Goal: Navigation & Orientation: Find specific page/section

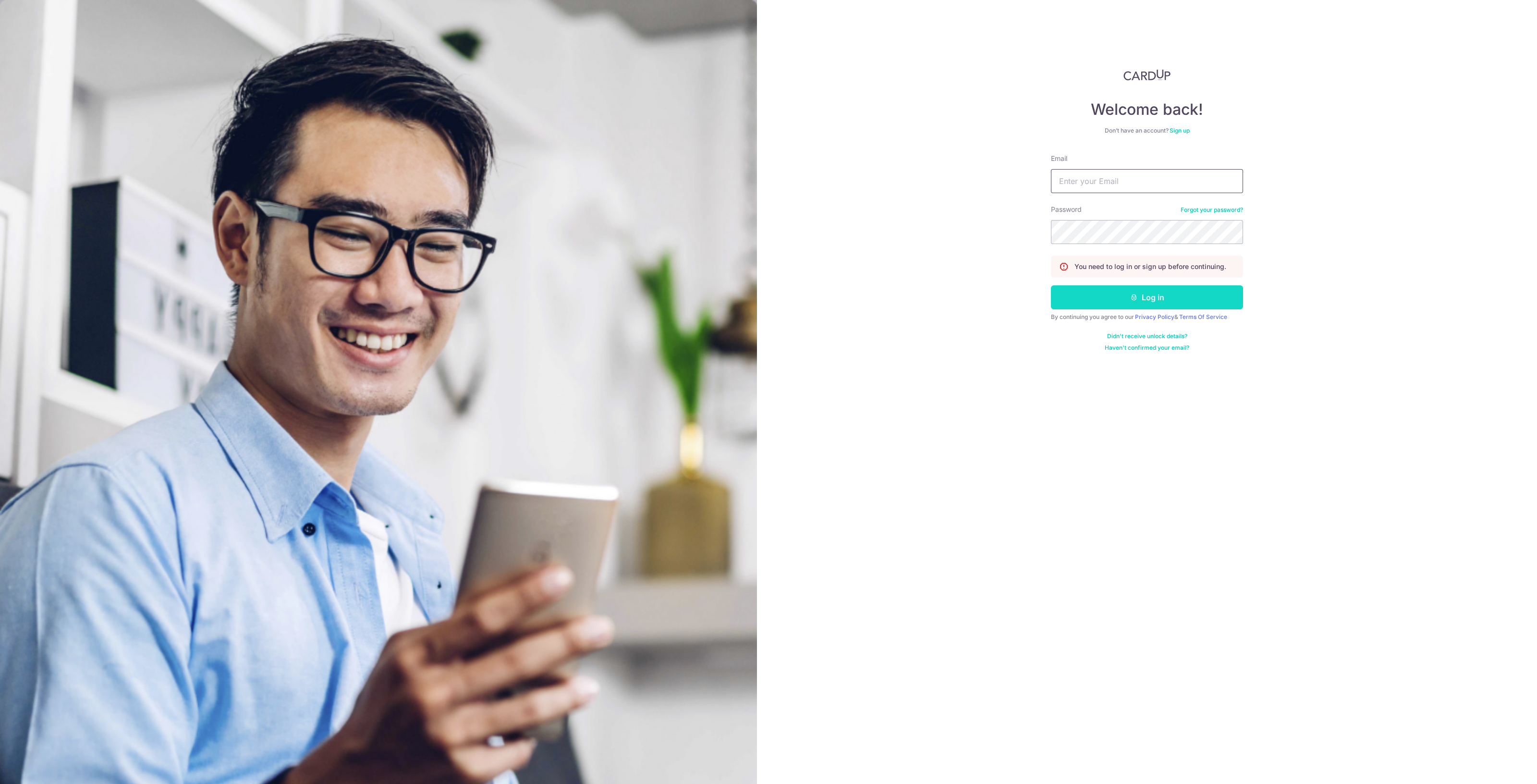
type input "[EMAIL_ADDRESS][DOMAIN_NAME]"
click at [1142, 296] on button "Log in" at bounding box center [1147, 297] width 192 height 24
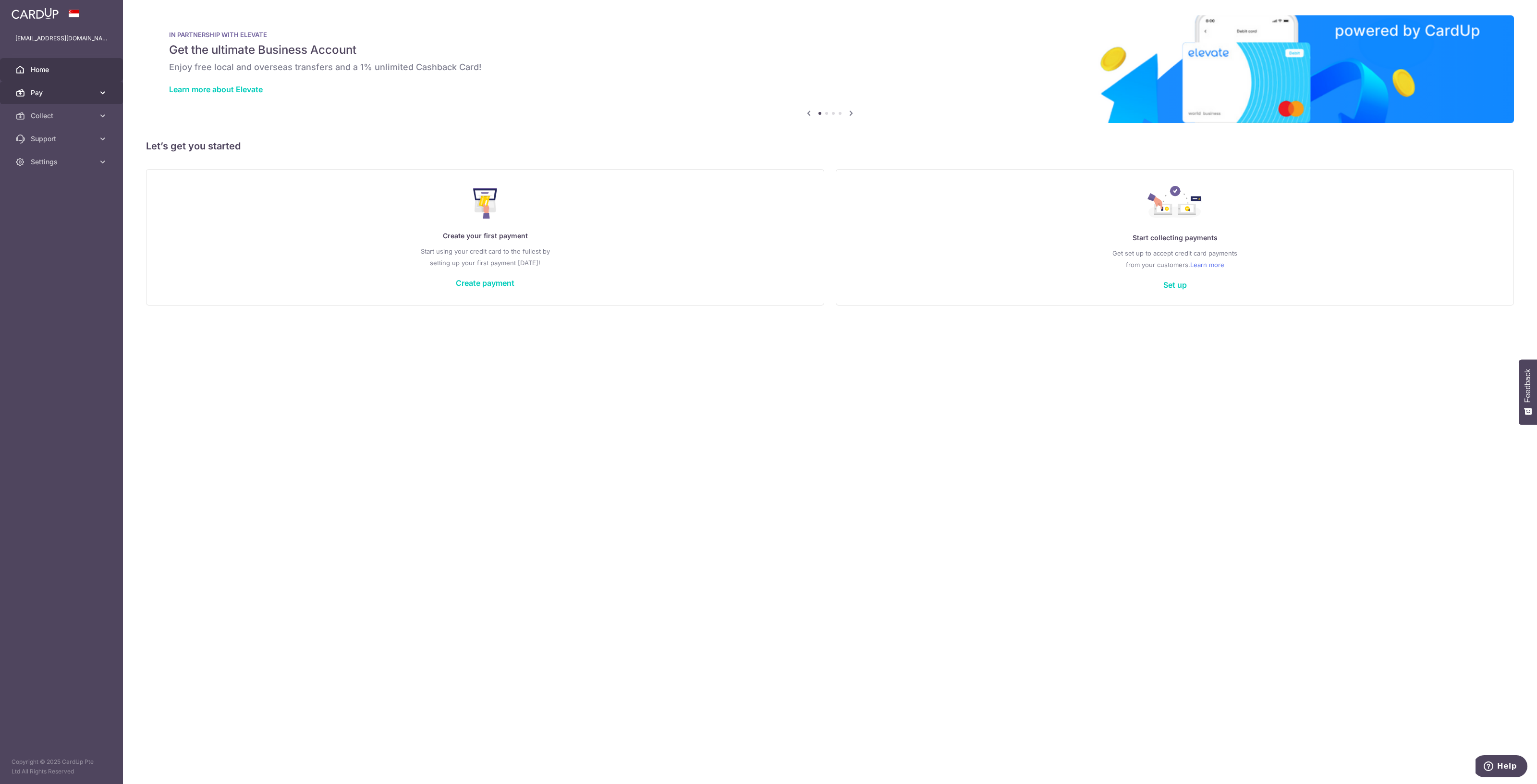
click at [51, 96] on span "Pay" at bounding box center [62, 92] width 63 height 9
click at [54, 118] on span "Recipients" at bounding box center [62, 116] width 63 height 9
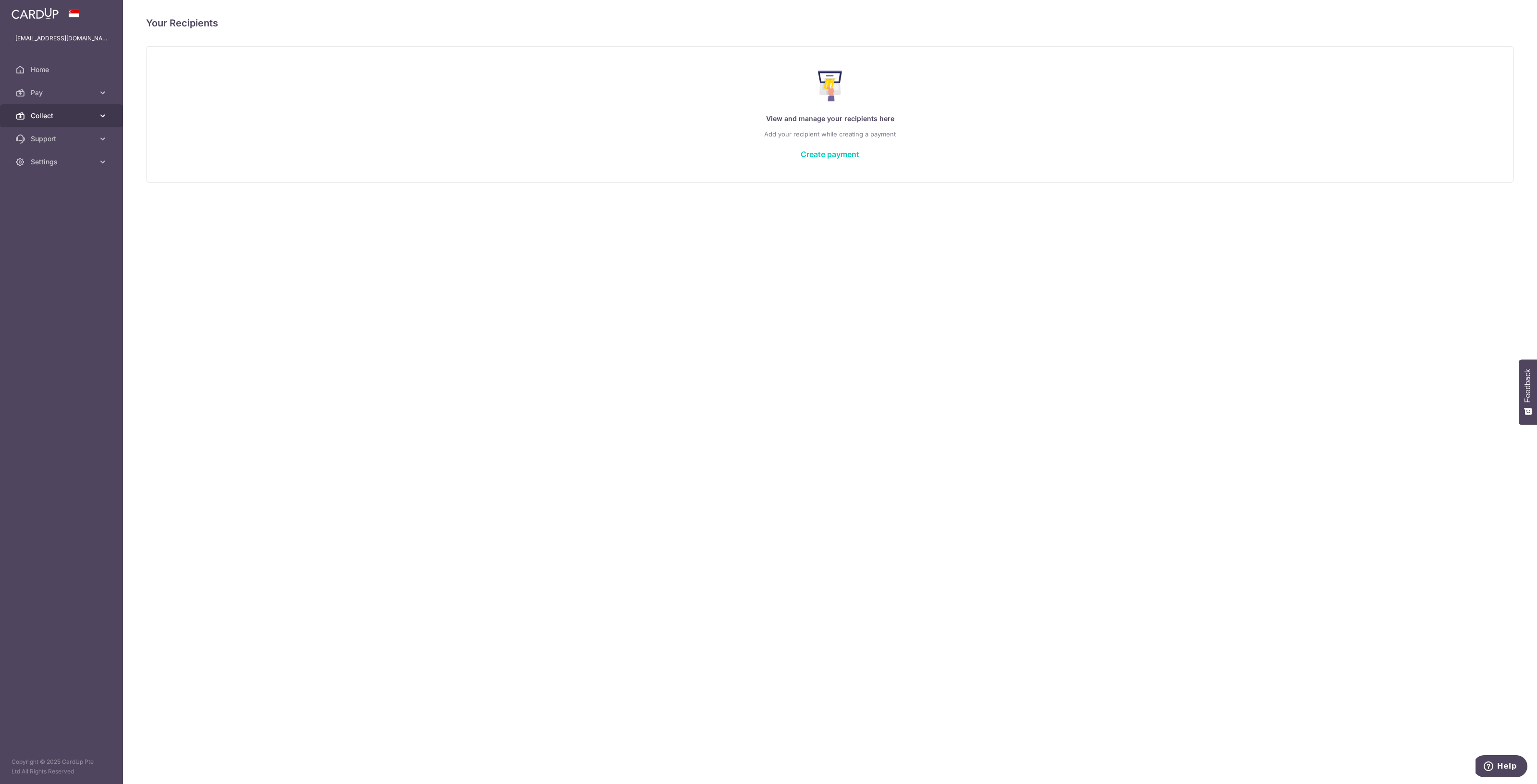
click at [46, 119] on span "Collect" at bounding box center [62, 116] width 63 height 9
click at [54, 142] on span "Dashboard" at bounding box center [62, 139] width 63 height 9
